Goal: Navigation & Orientation: Find specific page/section

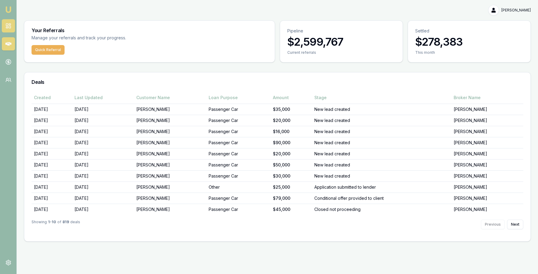
click at [8, 27] on rect at bounding box center [7, 27] width 2 height 1
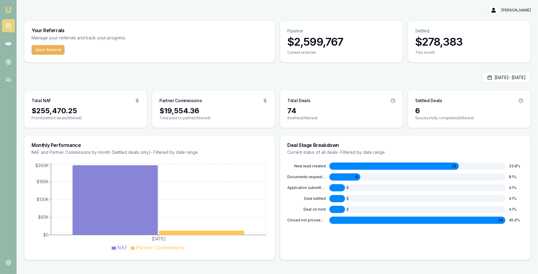
click at [15, 45] on nav "Emu Money" at bounding box center [8, 45] width 17 height 91
click at [13, 44] on link at bounding box center [8, 43] width 13 height 13
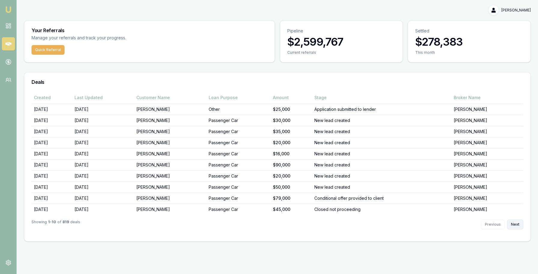
click at [517, 223] on button "Next" at bounding box center [515, 225] width 16 height 10
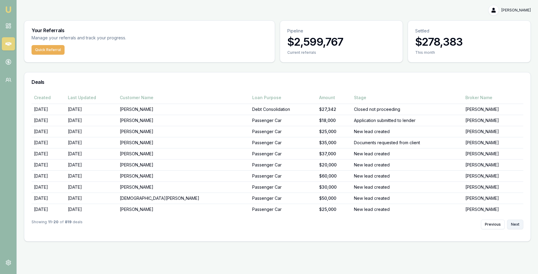
click at [516, 227] on button "Next" at bounding box center [515, 225] width 16 height 10
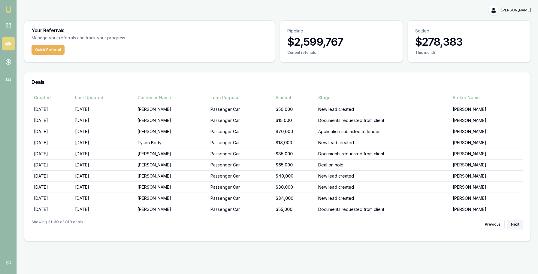
click at [517, 227] on button "Next" at bounding box center [515, 225] width 16 height 10
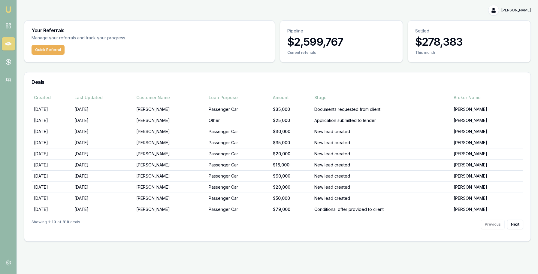
click at [521, 229] on div "Showing 1 - 10 of 819 deals Previous Next" at bounding box center [278, 224] width 492 height 19
click at [513, 220] on button "Next" at bounding box center [515, 225] width 16 height 10
